Goal: Transaction & Acquisition: Obtain resource

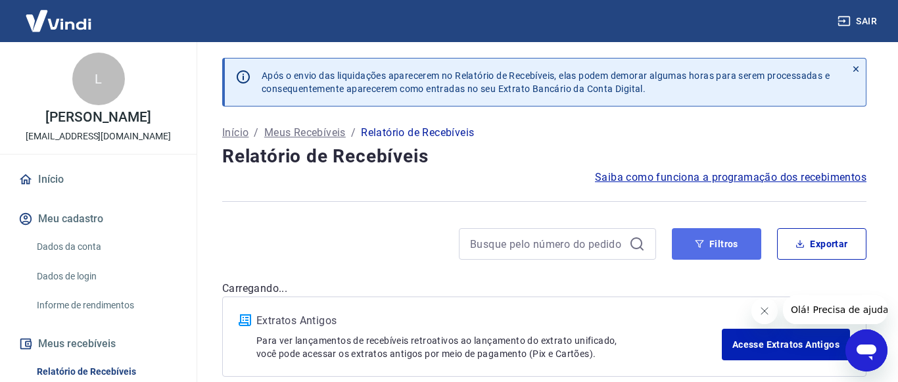
click at [732, 260] on button "Filtros" at bounding box center [716, 244] width 89 height 32
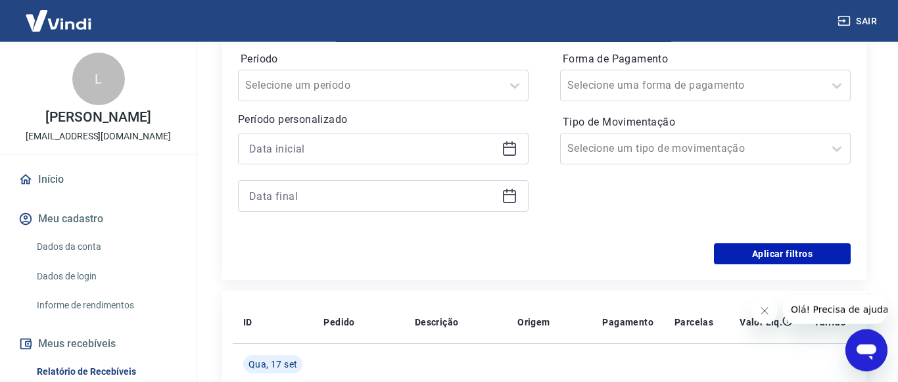
scroll to position [335, 0]
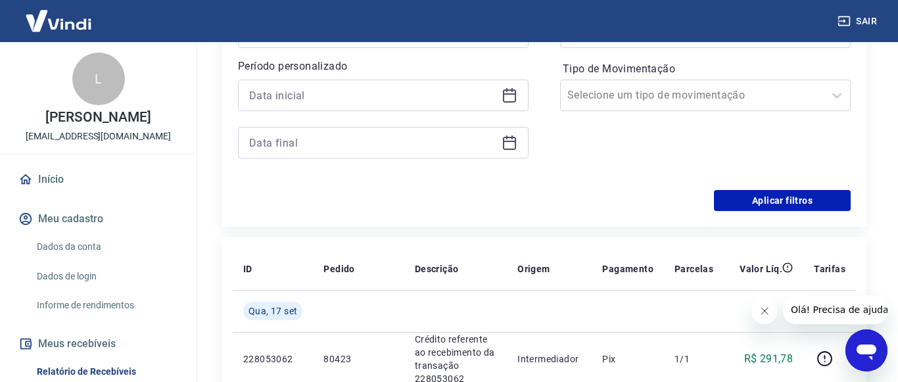
click at [511, 103] on icon at bounding box center [510, 95] width 16 height 16
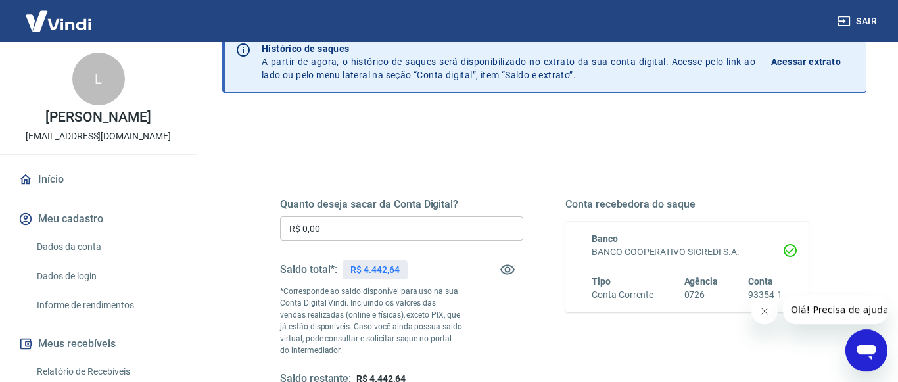
scroll to position [67, 0]
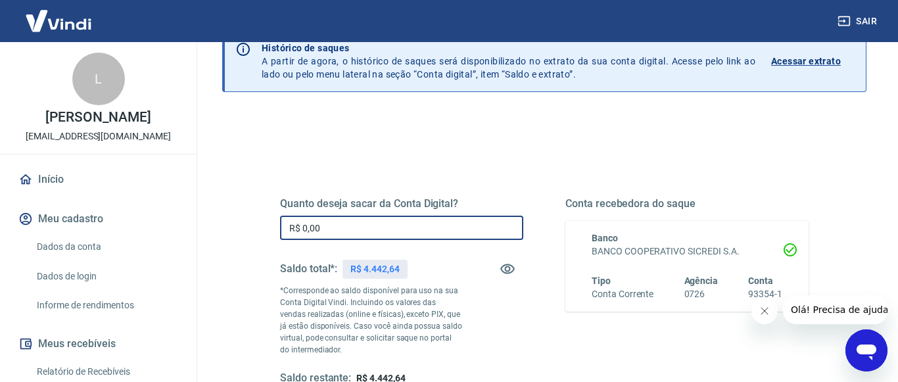
click at [331, 227] on input "R$ 0,00" at bounding box center [401, 228] width 243 height 24
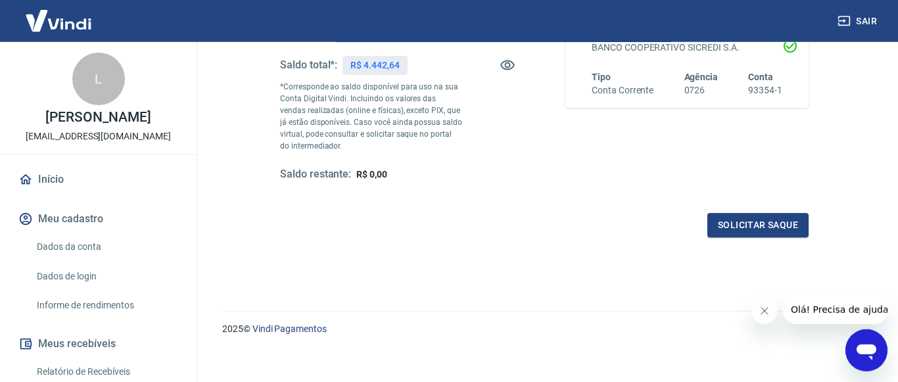
scroll to position [280, 0]
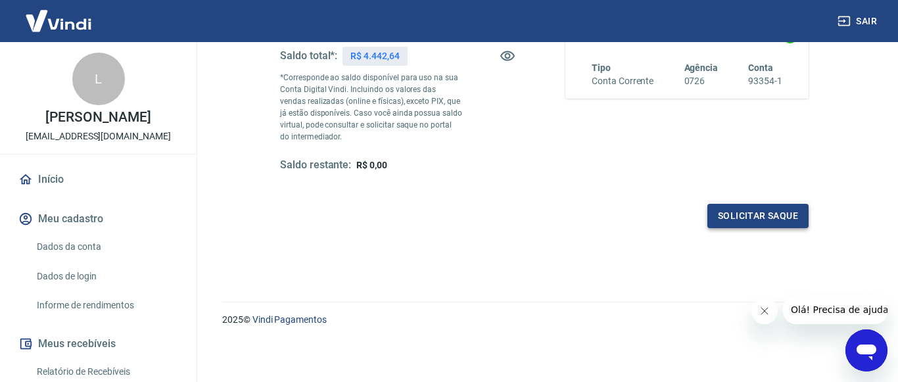
type input "R$ 4.442,64"
click at [730, 213] on button "Solicitar saque" at bounding box center [757, 216] width 101 height 24
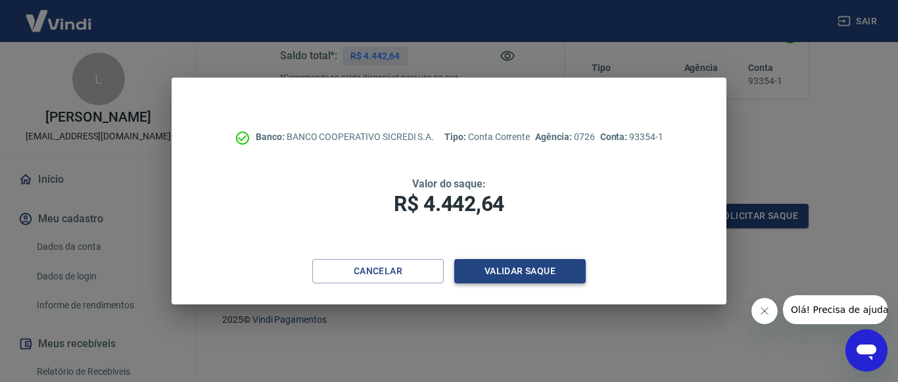
click at [548, 273] on button "Validar saque" at bounding box center [519, 271] width 131 height 24
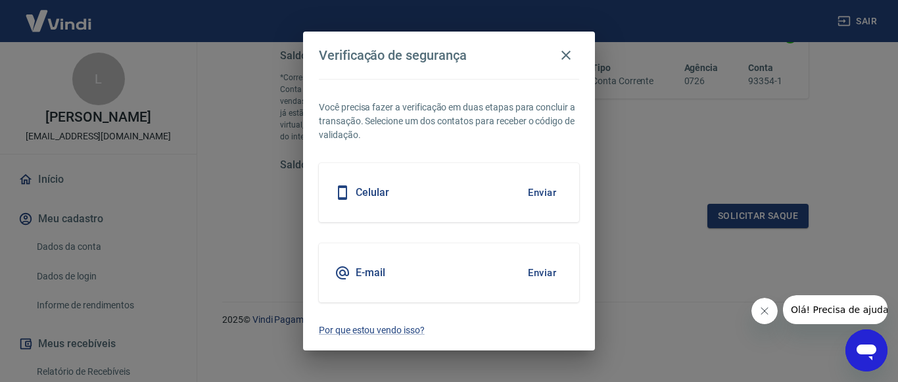
click at [554, 199] on button "Enviar" at bounding box center [542, 193] width 43 height 28
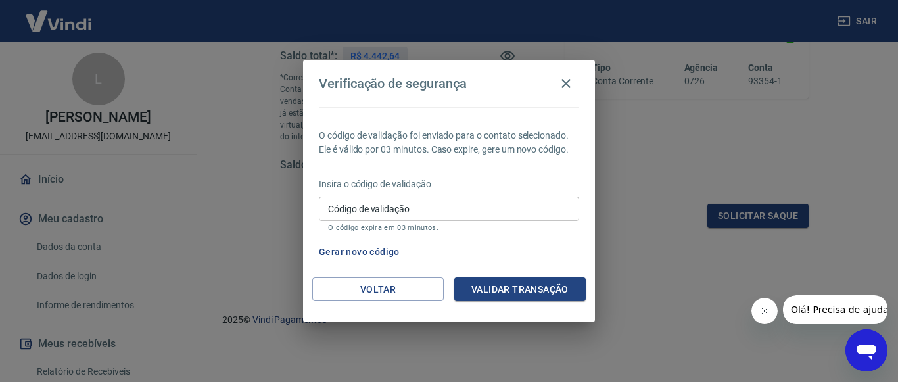
click at [557, 203] on input "Código de validação" at bounding box center [449, 209] width 260 height 24
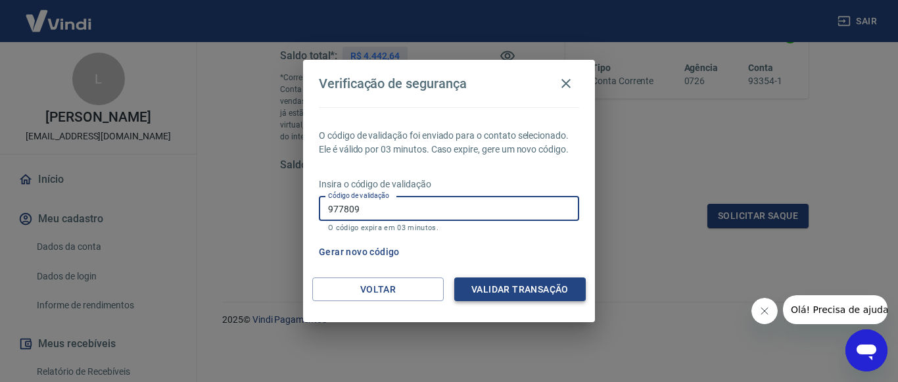
click at [528, 289] on button "Validar transação" at bounding box center [519, 289] width 131 height 24
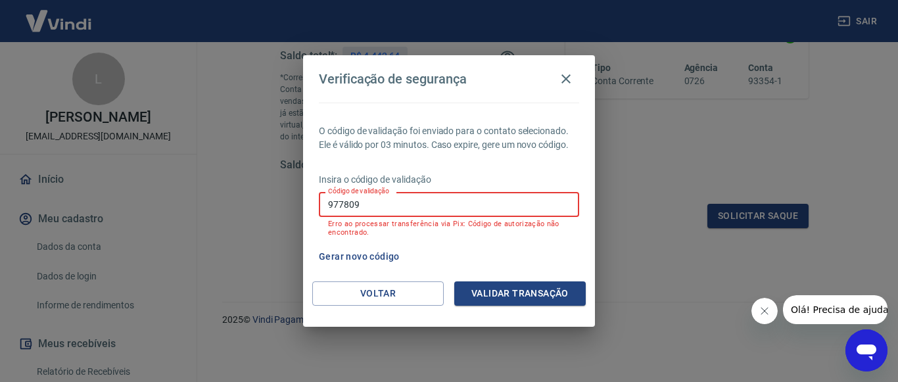
click at [427, 209] on input "977809" at bounding box center [449, 204] width 260 height 24
type input "9"
click at [417, 291] on button "Voltar" at bounding box center [377, 293] width 131 height 24
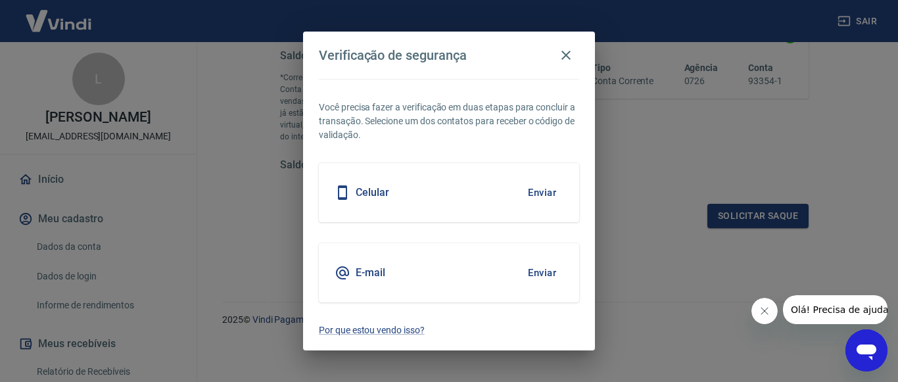
click at [549, 279] on button "Enviar" at bounding box center [542, 273] width 43 height 28
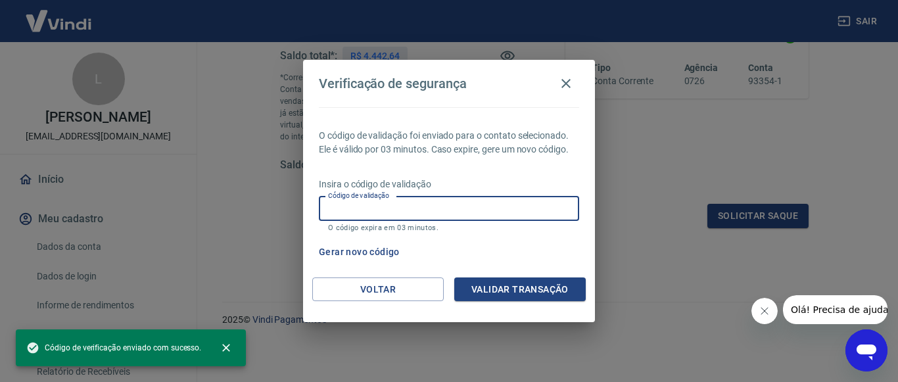
click at [417, 213] on input "Código de validação" at bounding box center [449, 209] width 260 height 24
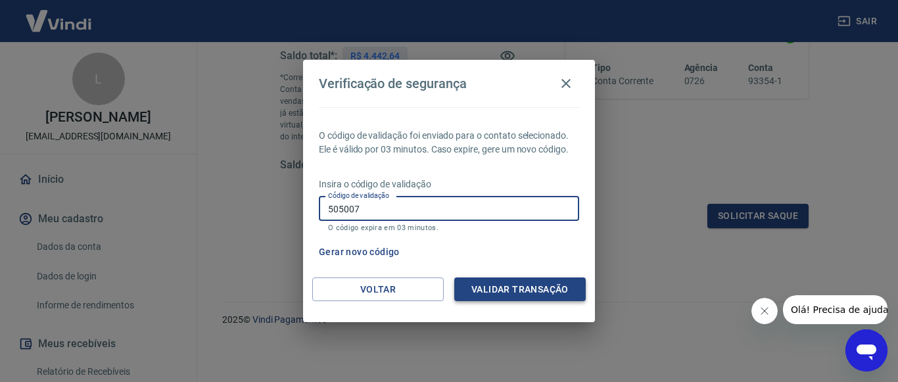
type input "505007"
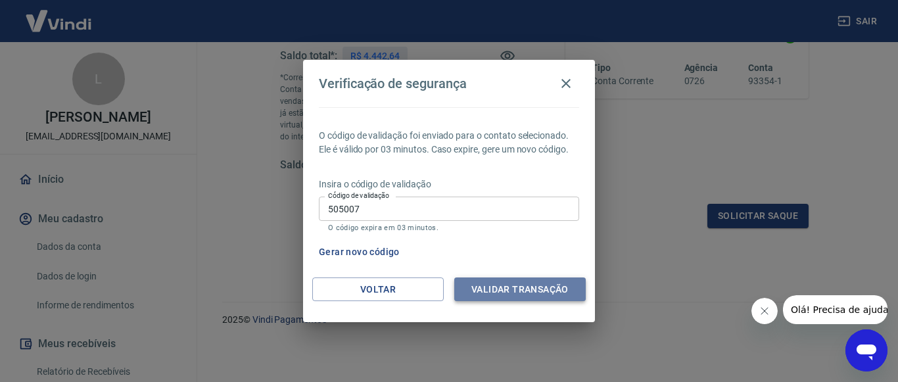
click at [557, 283] on button "Validar transação" at bounding box center [519, 289] width 131 height 24
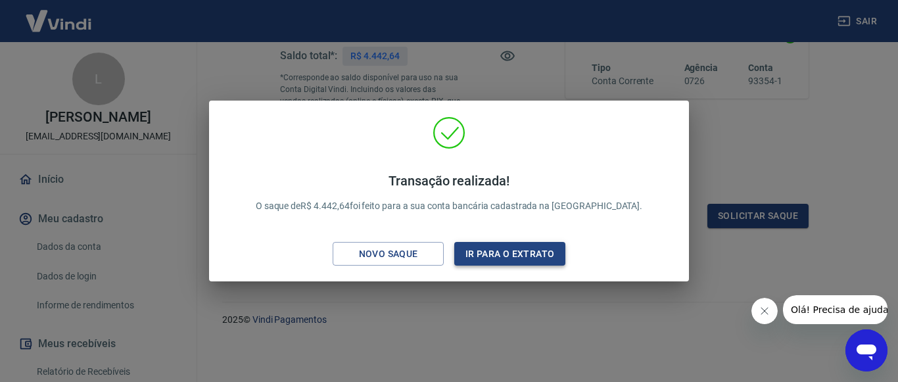
click at [546, 251] on button "Ir para o extrato" at bounding box center [509, 254] width 111 height 24
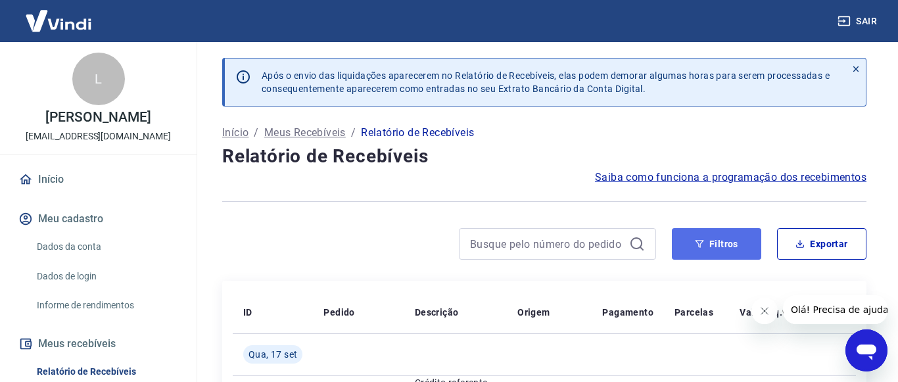
click at [718, 259] on button "Filtros" at bounding box center [716, 244] width 89 height 32
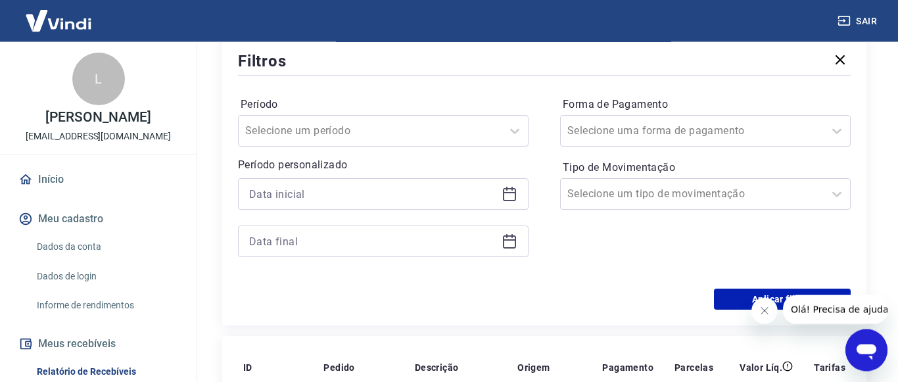
scroll to position [268, 0]
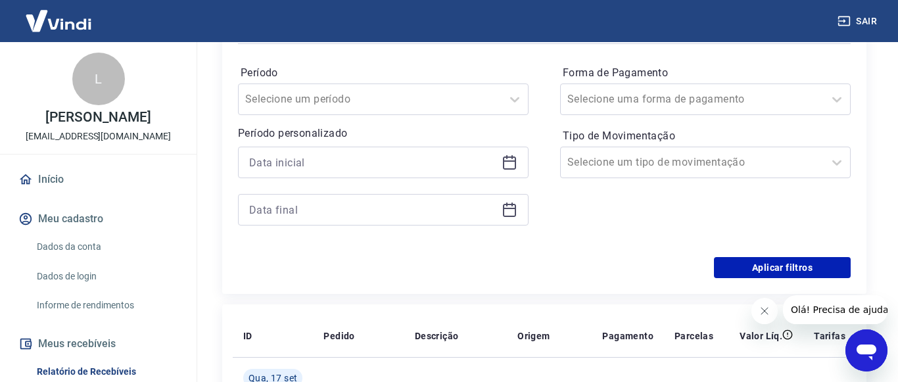
click at [516, 170] on icon at bounding box center [510, 162] width 16 height 16
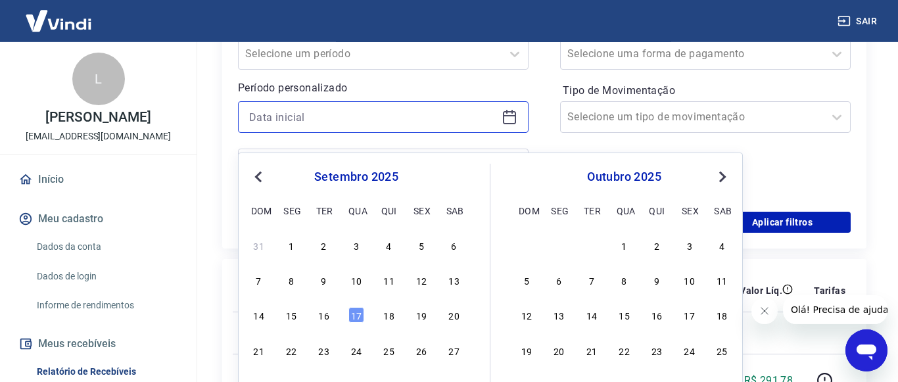
scroll to position [335, 0]
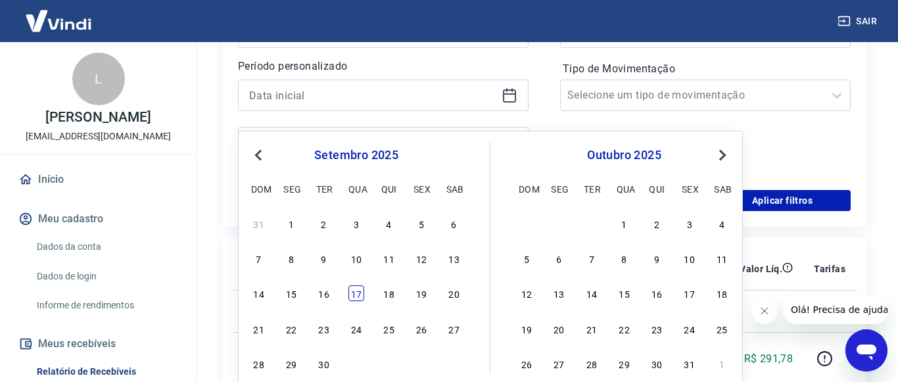
click at [360, 295] on div "17" at bounding box center [356, 293] width 16 height 16
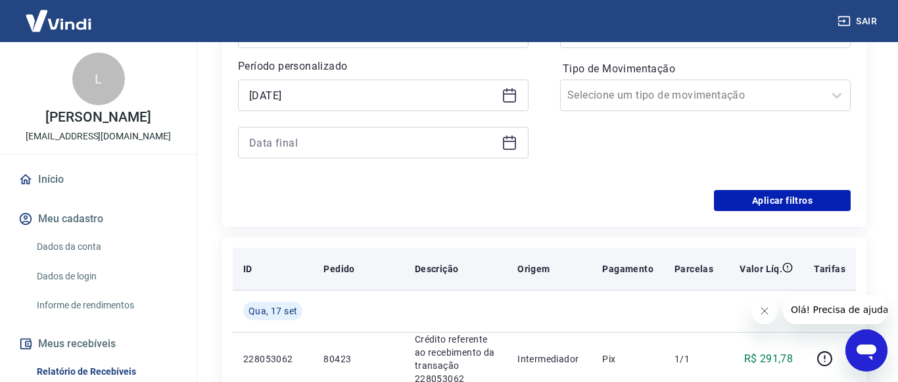
type input "[DATE]"
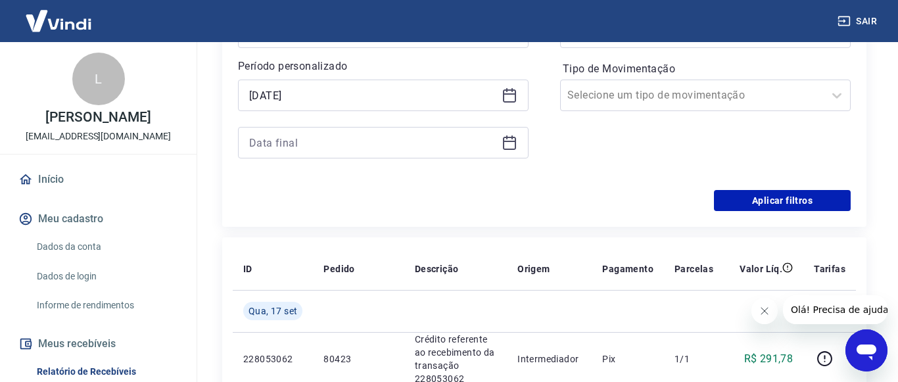
click at [509, 142] on icon at bounding box center [509, 141] width 13 height 1
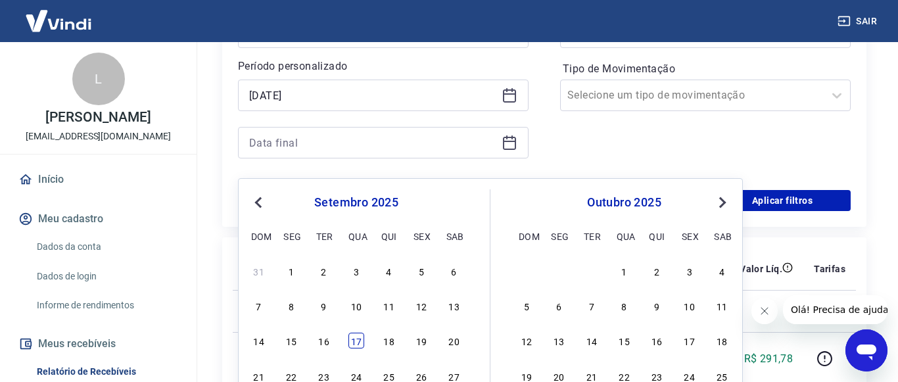
click at [354, 342] on div "17" at bounding box center [356, 341] width 16 height 16
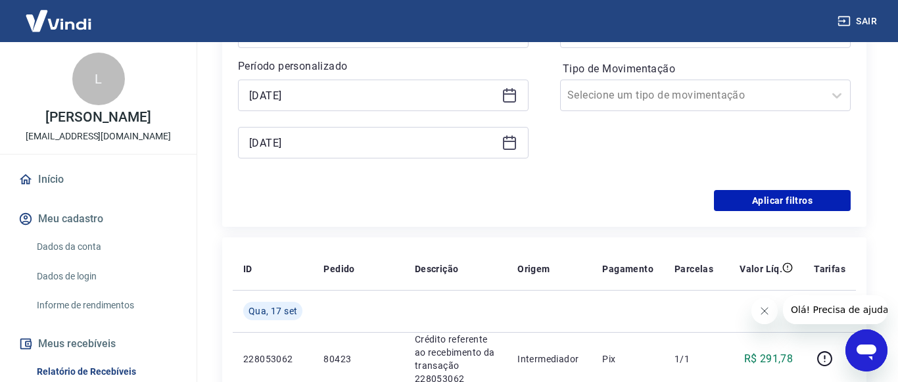
type input "[DATE]"
click at [835, 40] on icon at bounding box center [837, 32] width 16 height 16
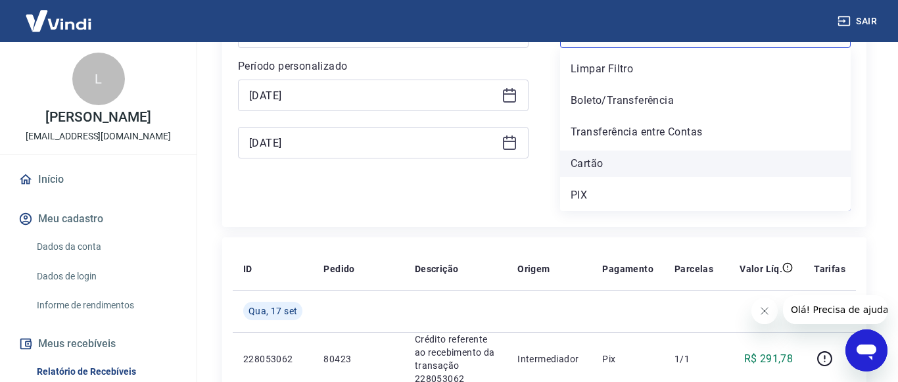
click at [582, 177] on div "Cartão" at bounding box center [705, 164] width 291 height 26
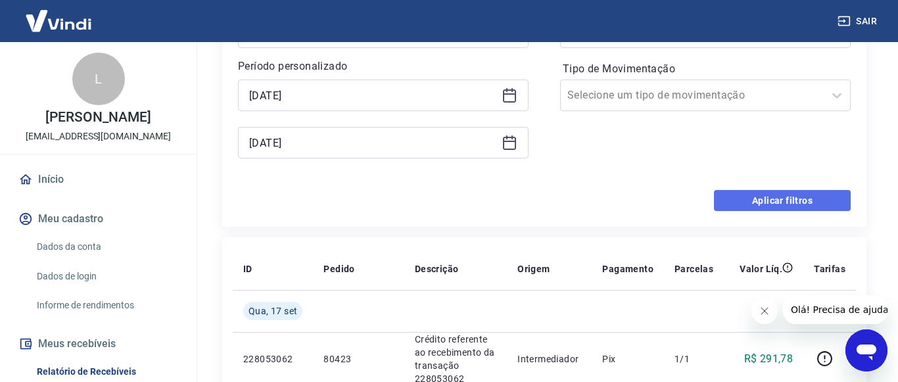
click at [742, 211] on button "Aplicar filtros" at bounding box center [782, 200] width 137 height 21
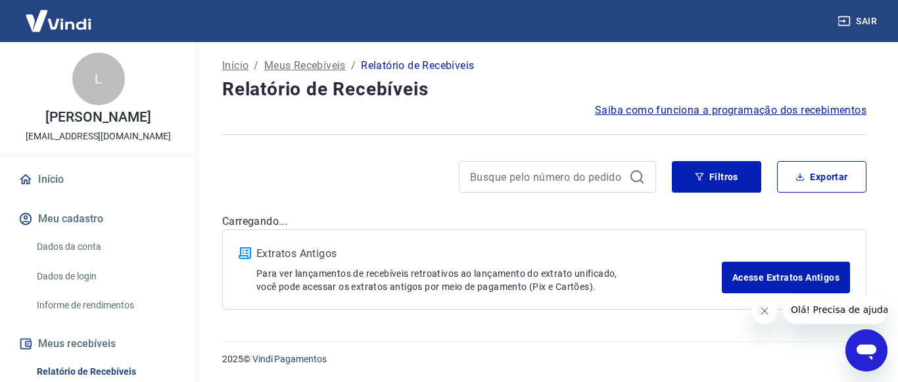
scroll to position [80, 0]
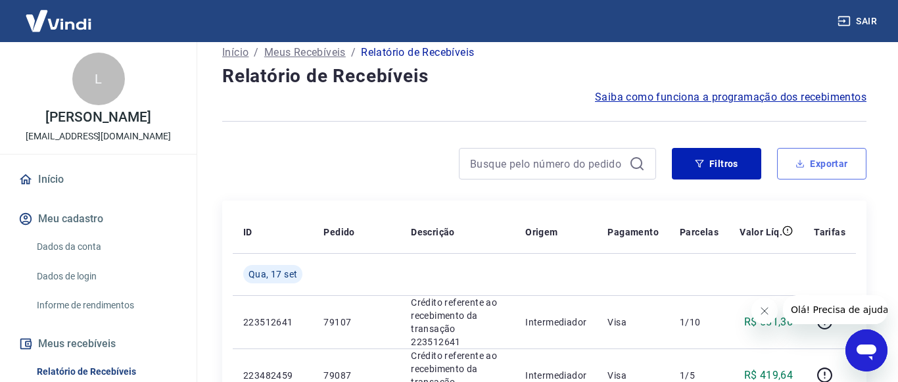
click at [817, 179] on button "Exportar" at bounding box center [821, 164] width 89 height 32
type input "[DATE]"
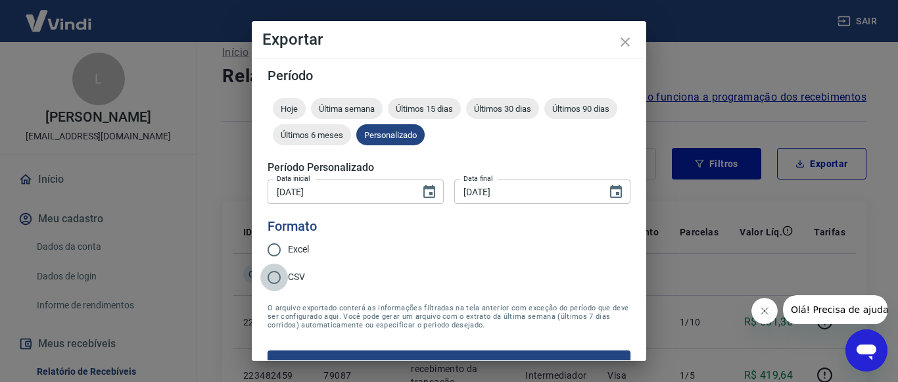
click at [277, 279] on input "CSV" at bounding box center [274, 278] width 28 height 28
radio input "true"
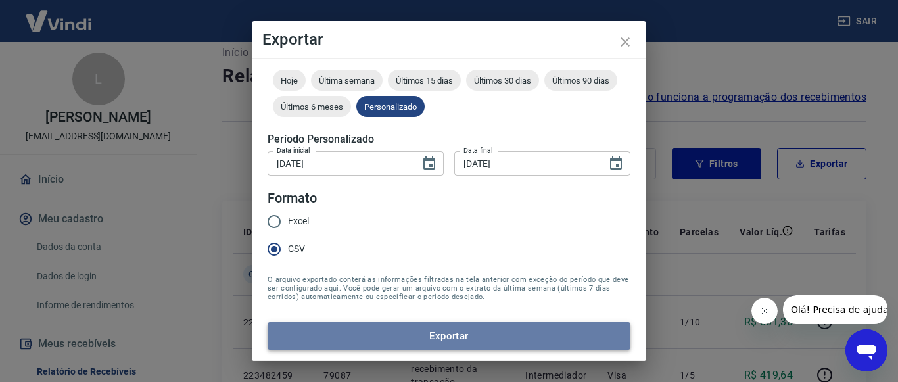
click at [476, 337] on button "Exportar" at bounding box center [449, 336] width 363 height 28
